Goal: Transaction & Acquisition: Purchase product/service

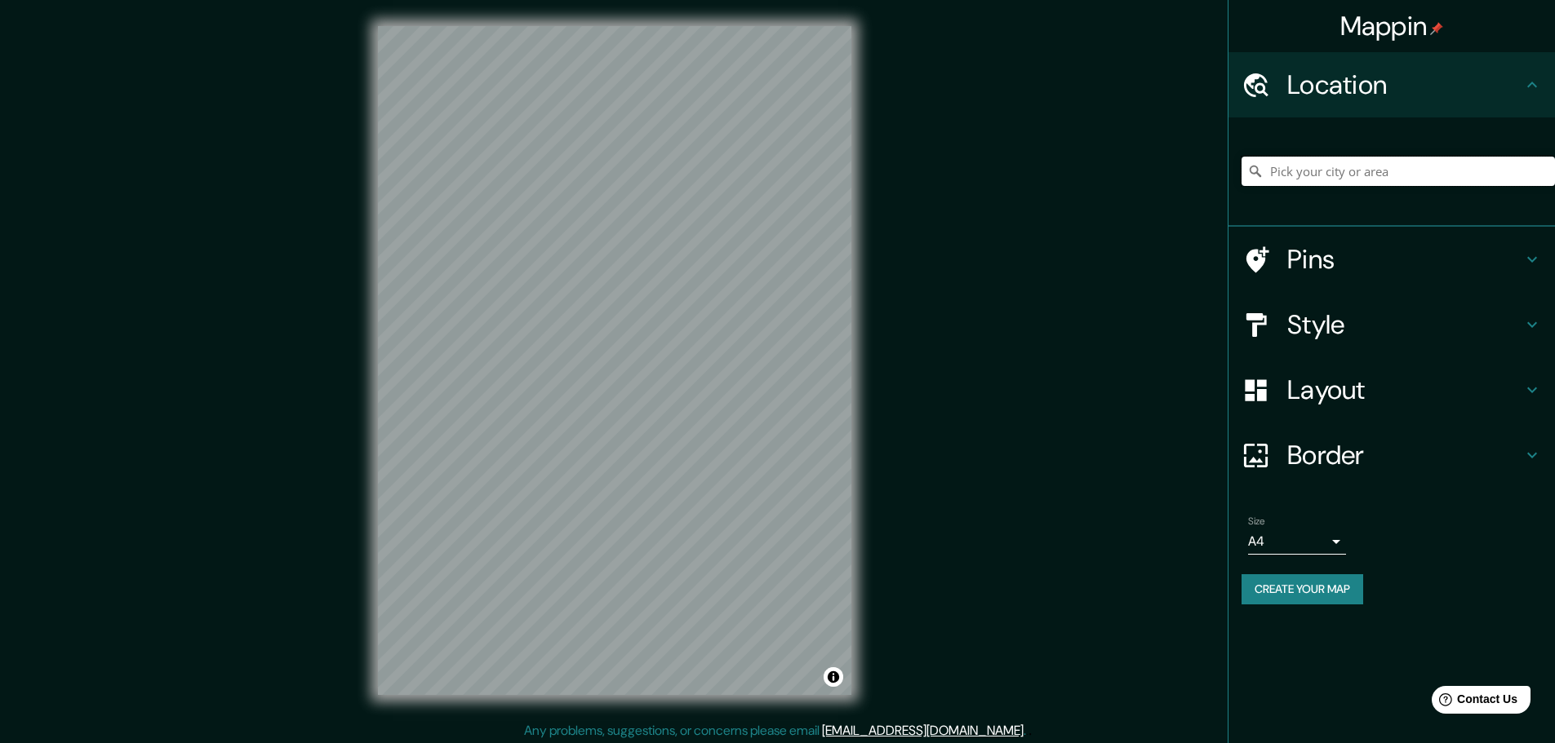
click at [1383, 185] on input "Pick your city or area" at bounding box center [1397, 171] width 313 height 29
type input "Huancayo, [GEOGRAPHIC_DATA], [GEOGRAPHIC_DATA]"
click at [1541, 176] on icon "Clear" at bounding box center [1541, 171] width 13 height 13
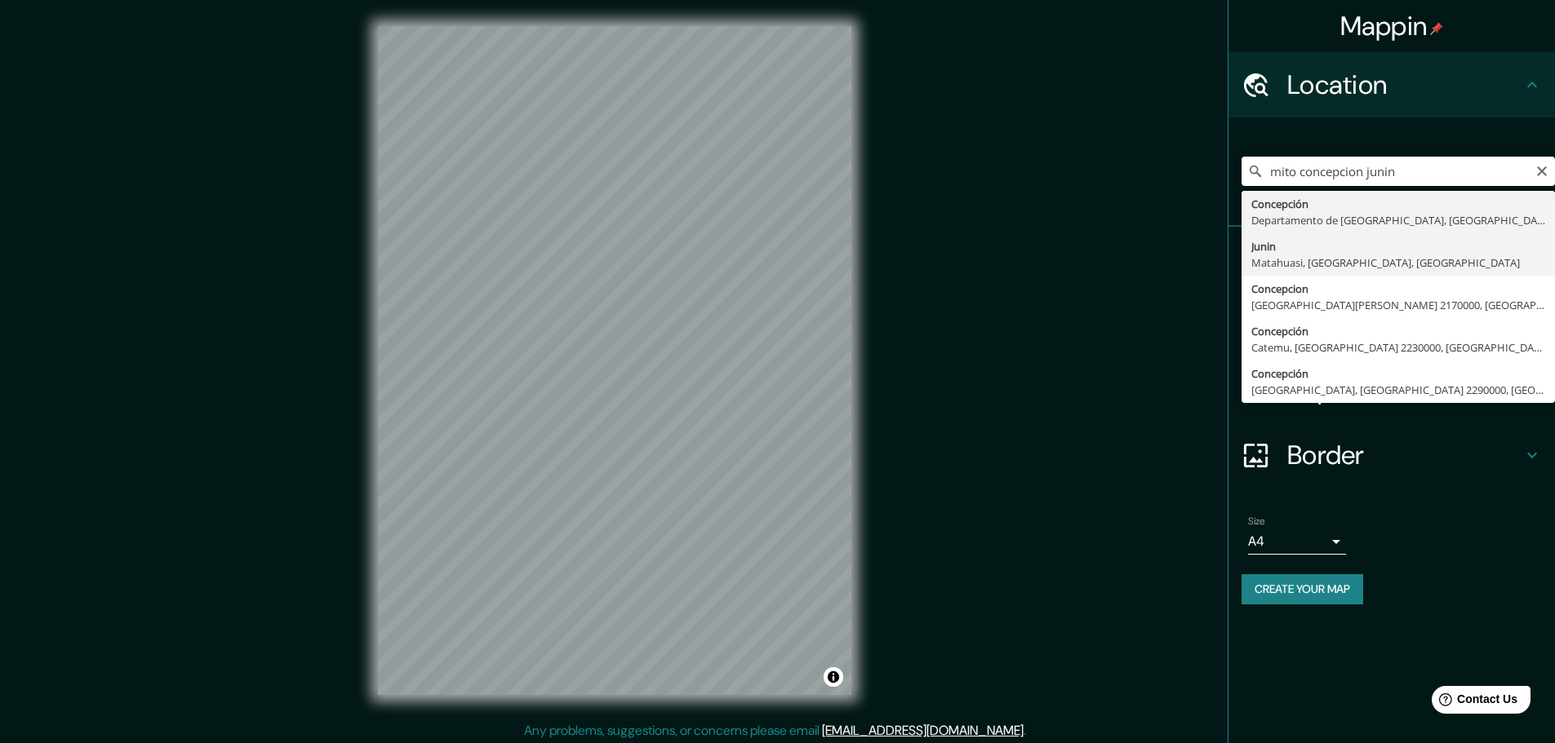
type input "Junin, [GEOGRAPHIC_DATA], [GEOGRAPHIC_DATA], [GEOGRAPHIC_DATA]"
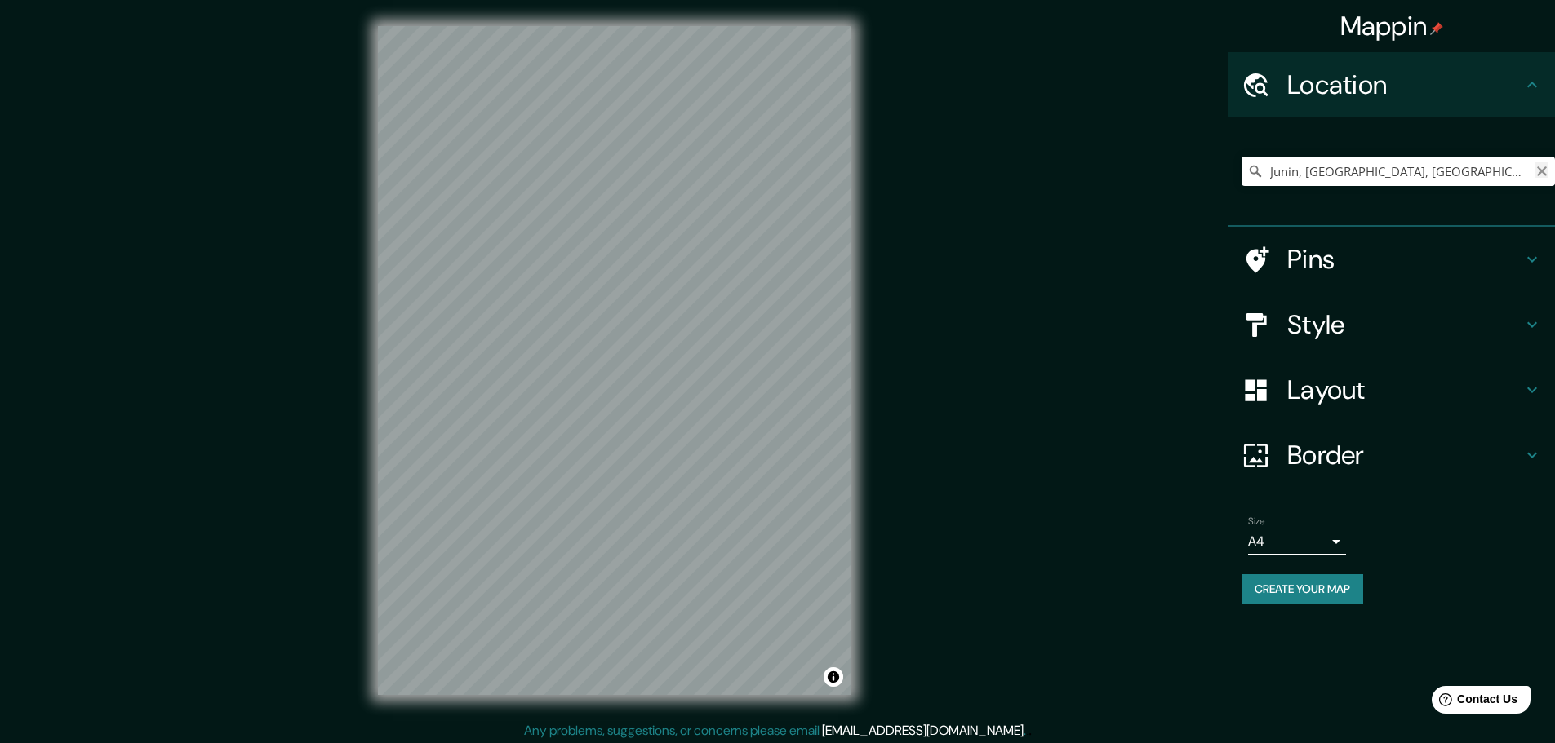
click at [1543, 172] on icon "Clear" at bounding box center [1542, 171] width 10 height 10
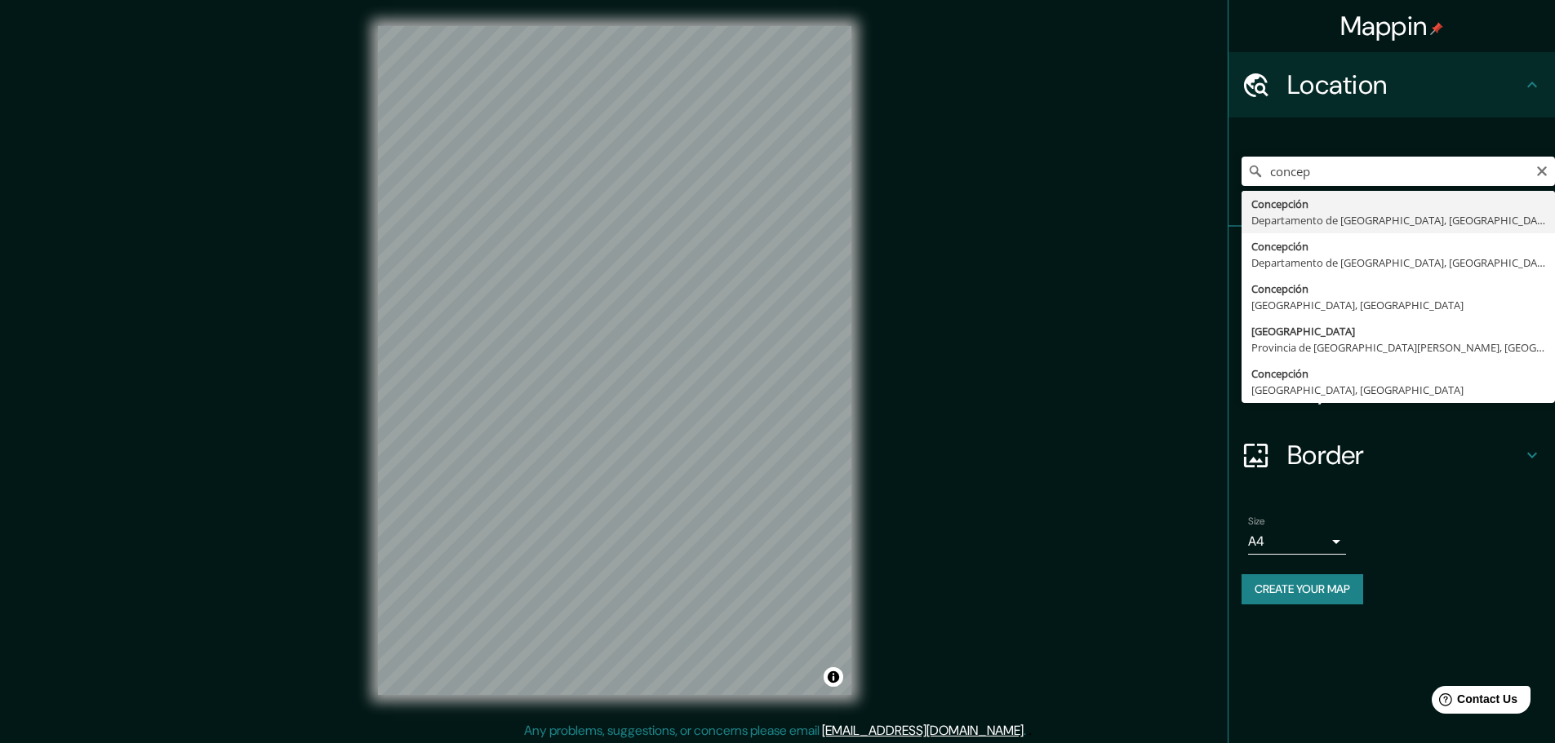
type input "[GEOGRAPHIC_DATA], [GEOGRAPHIC_DATA], [GEOGRAPHIC_DATA]"
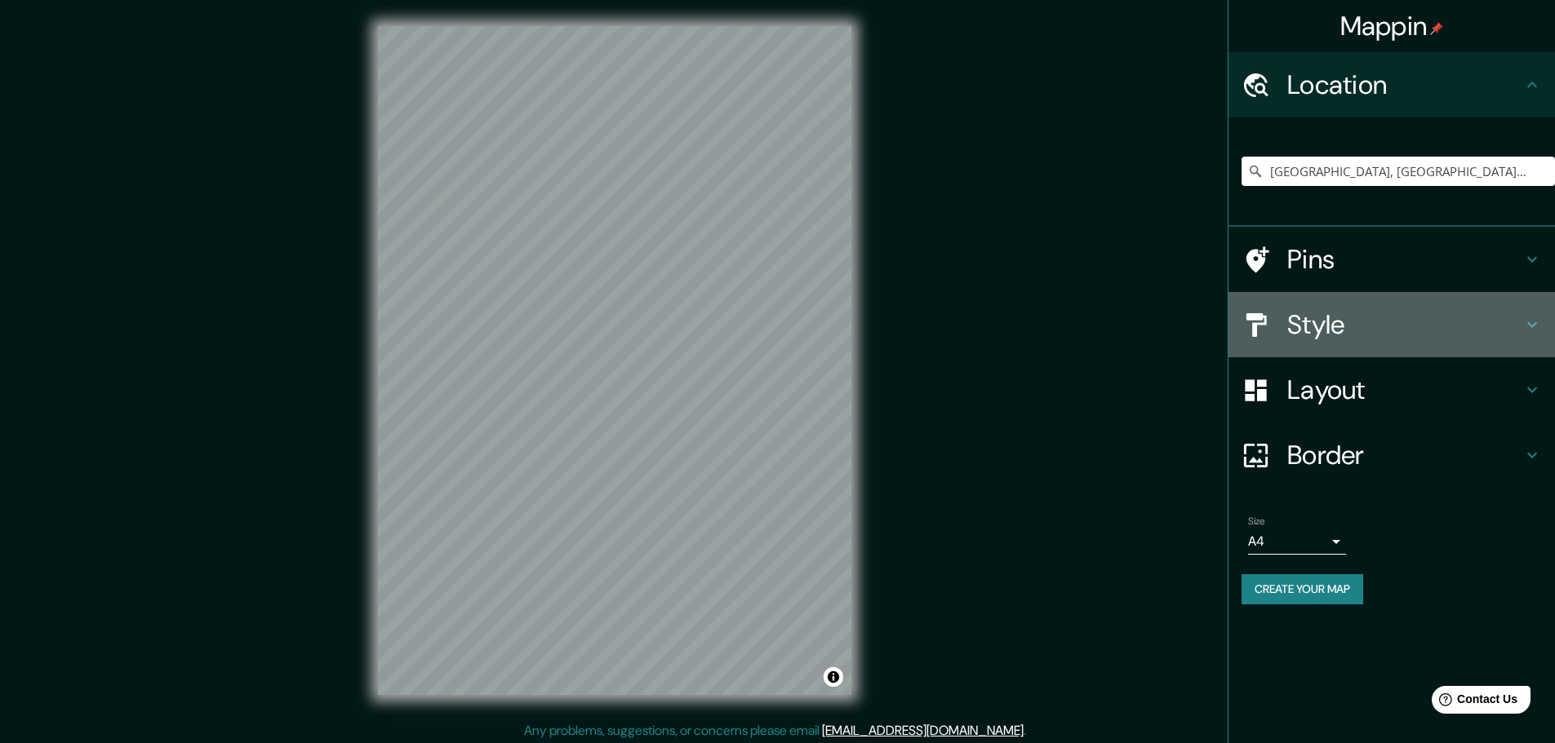
click at [1398, 326] on h4 "Style" at bounding box center [1404, 324] width 235 height 33
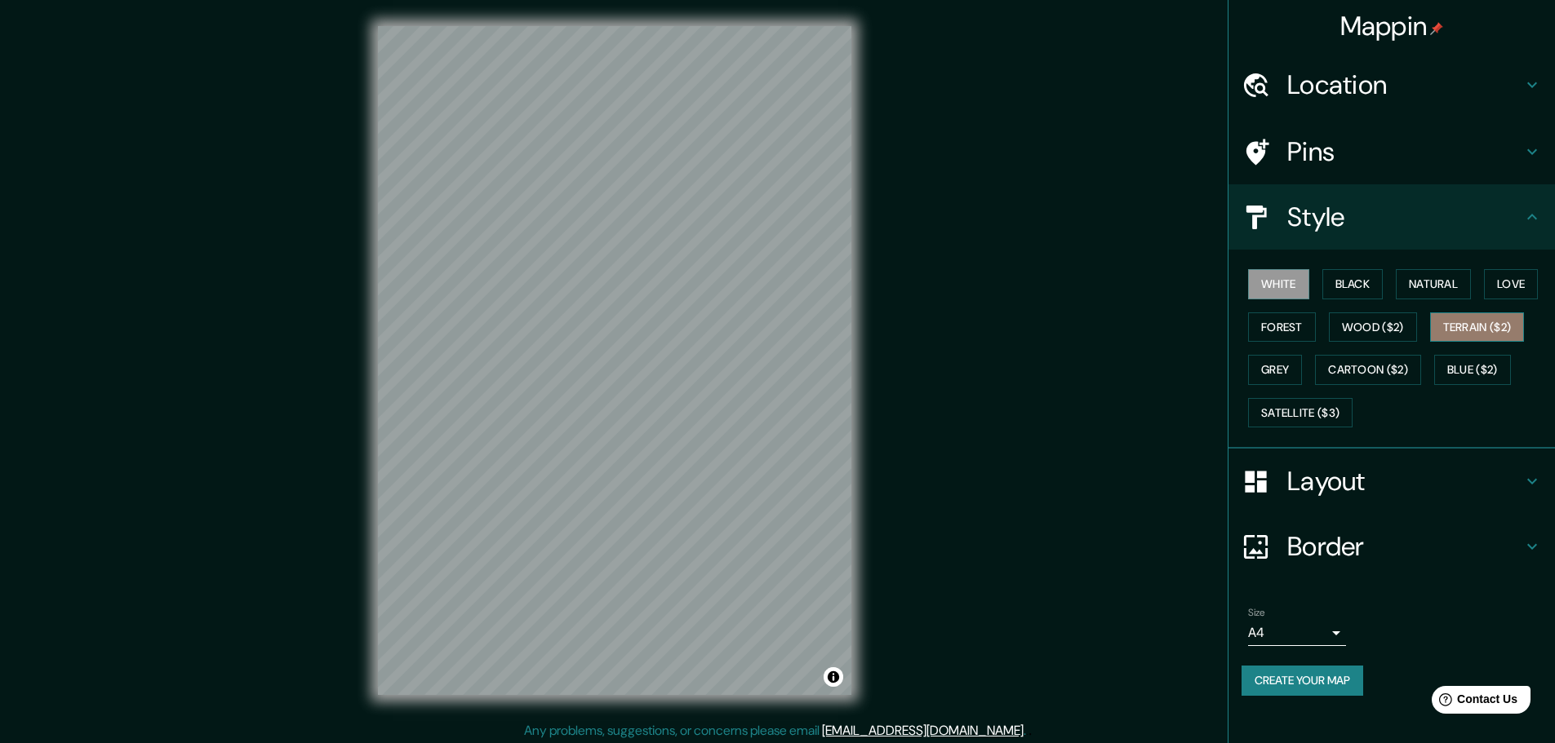
click at [1461, 332] on button "Terrain ($2)" at bounding box center [1477, 328] width 95 height 30
click at [1278, 326] on button "Forest" at bounding box center [1282, 328] width 68 height 30
click at [1268, 375] on button "Grey" at bounding box center [1275, 370] width 54 height 30
click at [1476, 319] on button "Terrain ($2)" at bounding box center [1477, 328] width 95 height 30
click at [1414, 330] on button "Wood ($2)" at bounding box center [1372, 328] width 88 height 30
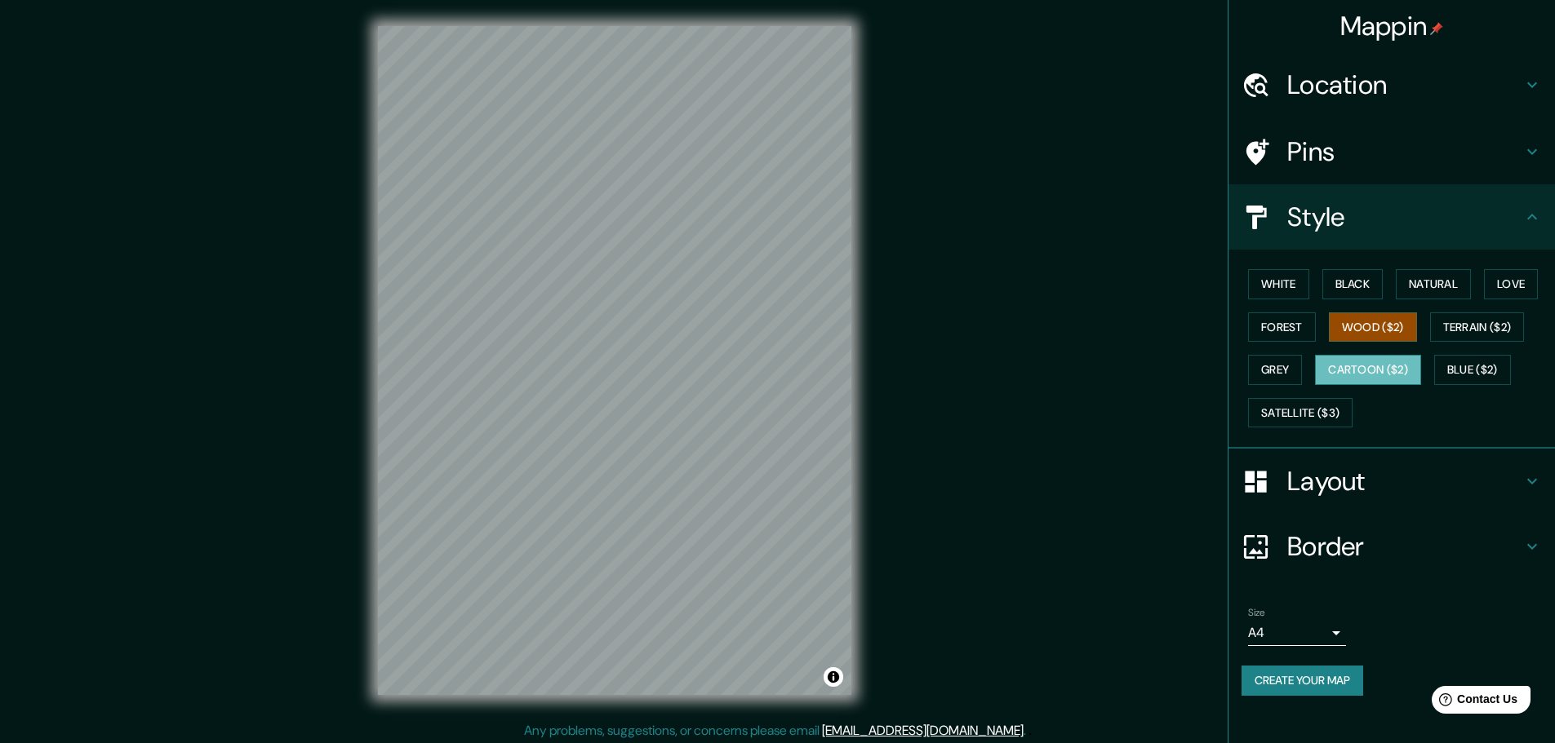
click at [1397, 367] on button "Cartoon ($2)" at bounding box center [1368, 370] width 106 height 30
click at [1471, 370] on button "Blue ($2)" at bounding box center [1472, 370] width 77 height 30
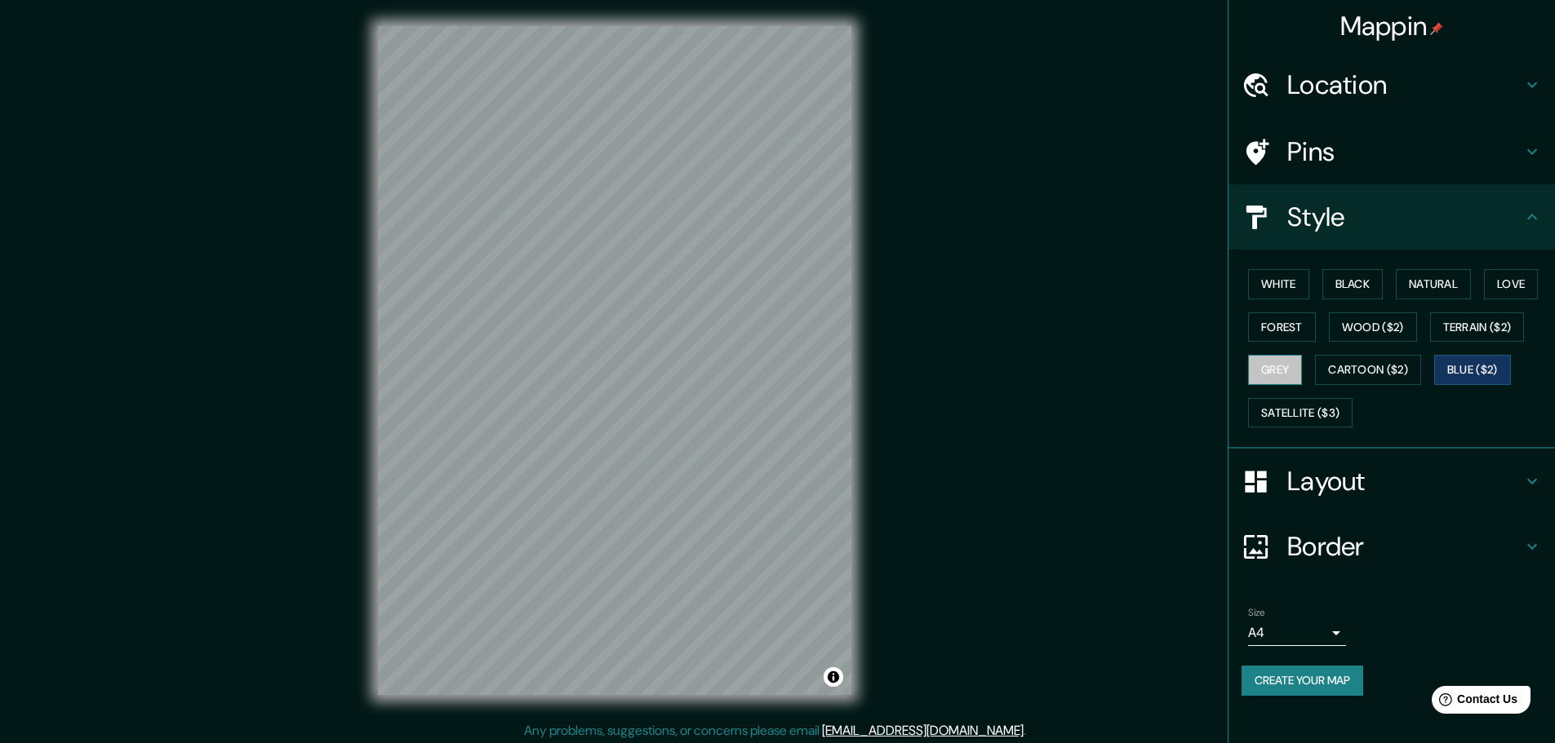
click at [1275, 369] on button "Grey" at bounding box center [1275, 370] width 54 height 30
click at [1288, 334] on button "Forest" at bounding box center [1282, 328] width 68 height 30
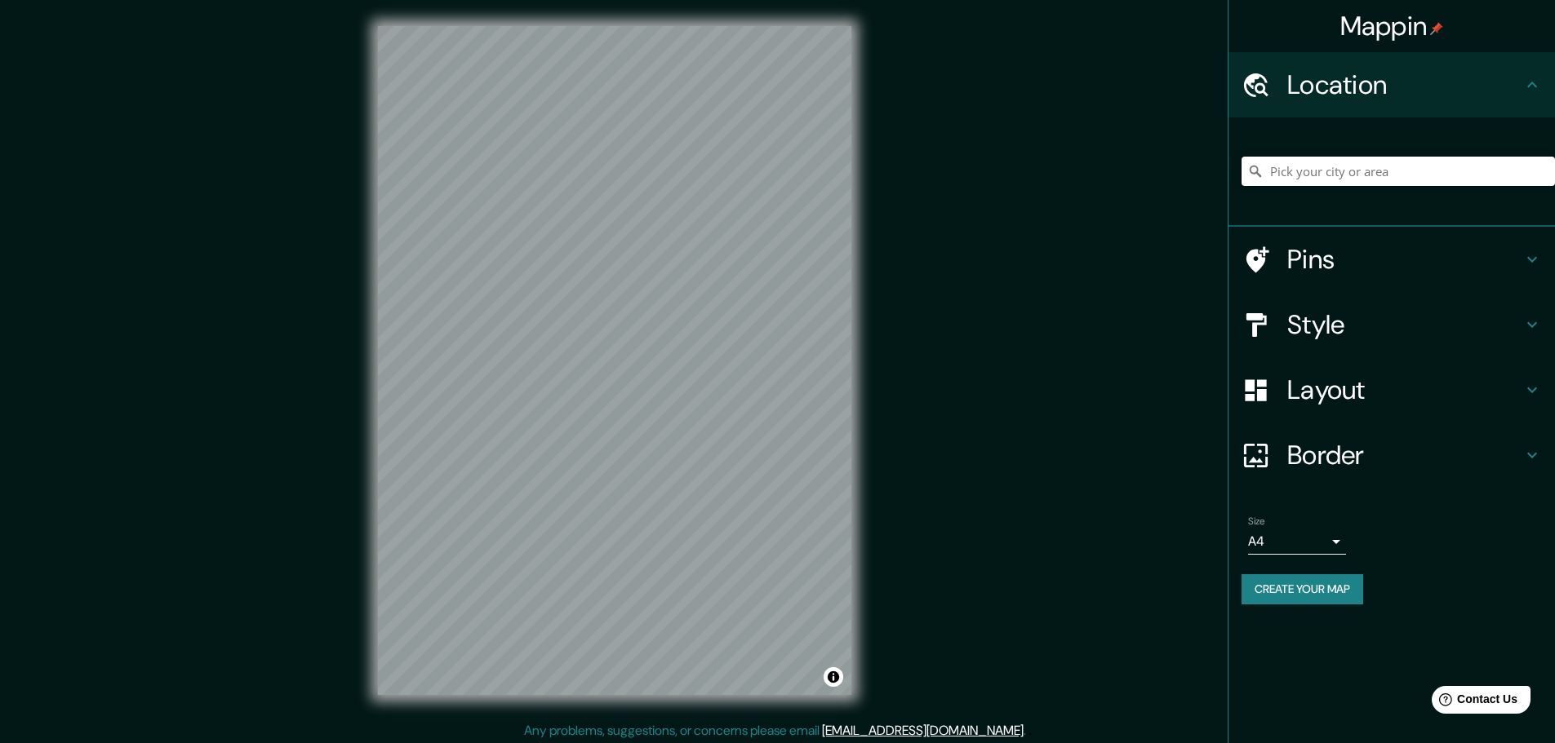
click at [1421, 163] on input "Pick your city or area" at bounding box center [1397, 171] width 313 height 29
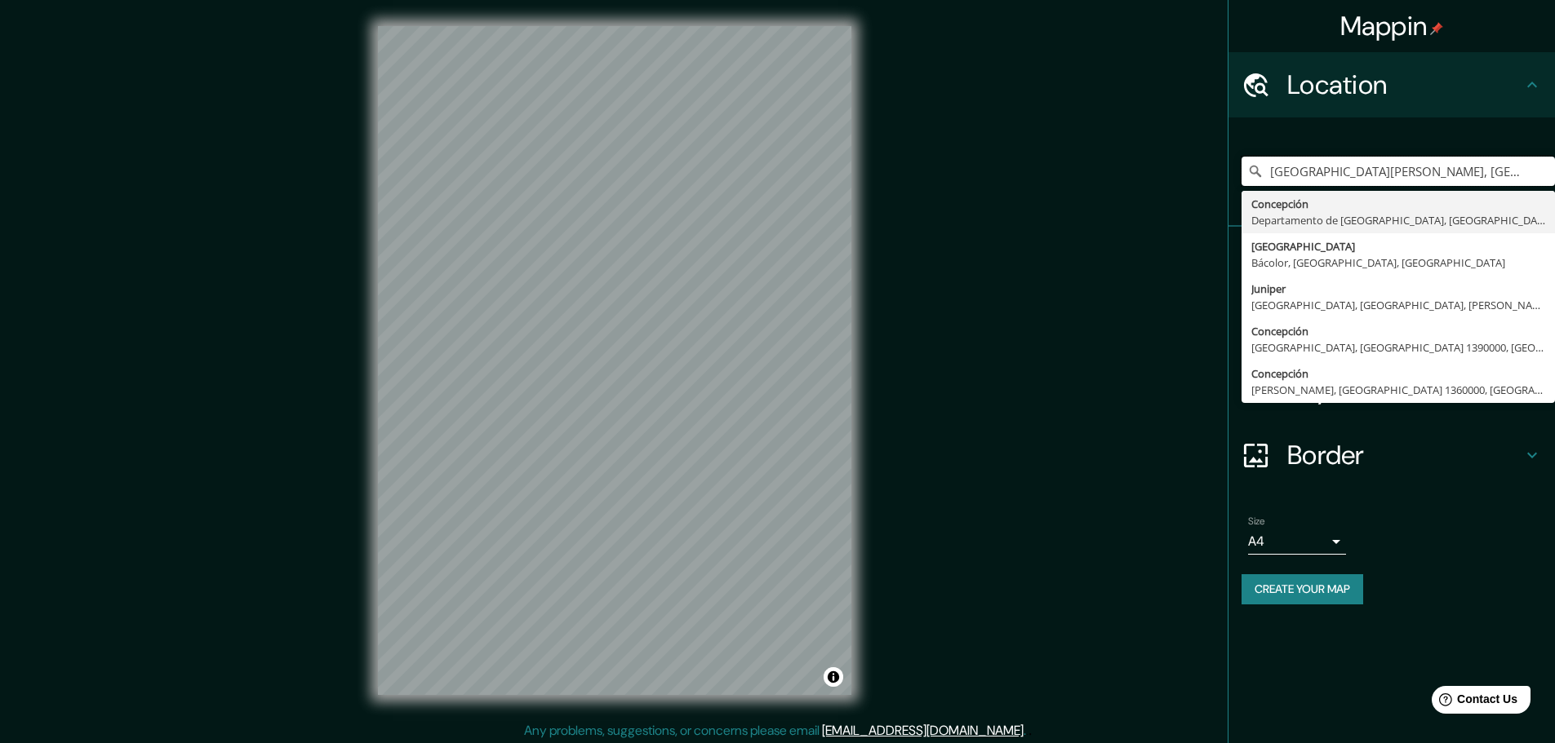
type input "[GEOGRAPHIC_DATA][PERSON_NAME], [GEOGRAPHIC_DATA], [GEOGRAPHIC_DATA]"
click at [1541, 175] on icon "Clear" at bounding box center [1541, 171] width 13 height 13
type input "[GEOGRAPHIC_DATA], [GEOGRAPHIC_DATA], [GEOGRAPHIC_DATA]"
